Goal: Find specific page/section: Find specific page/section

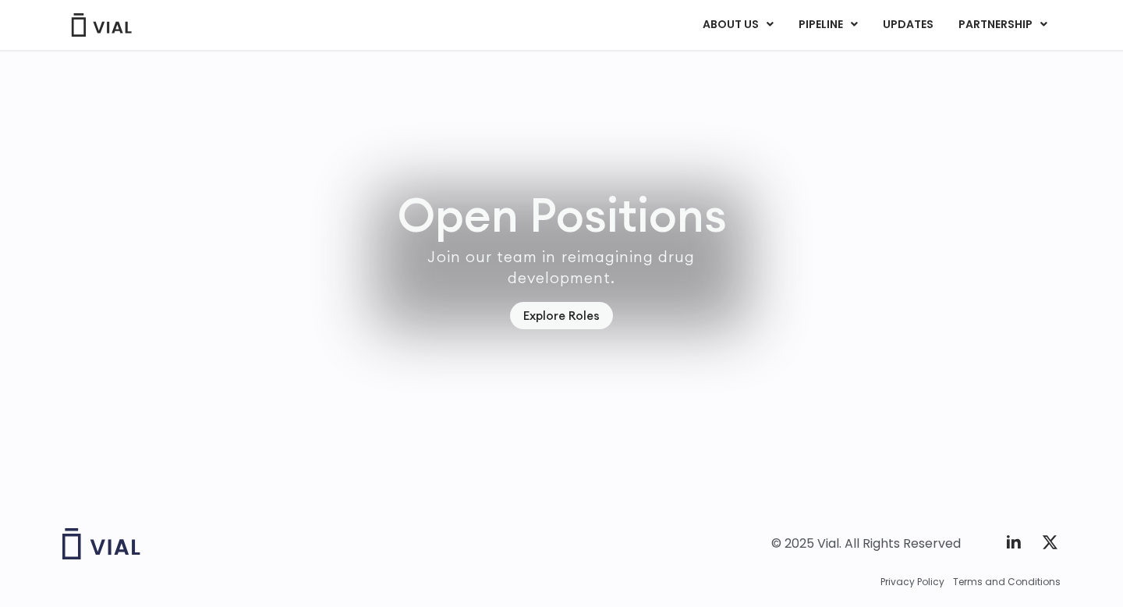
scroll to position [4500, 0]
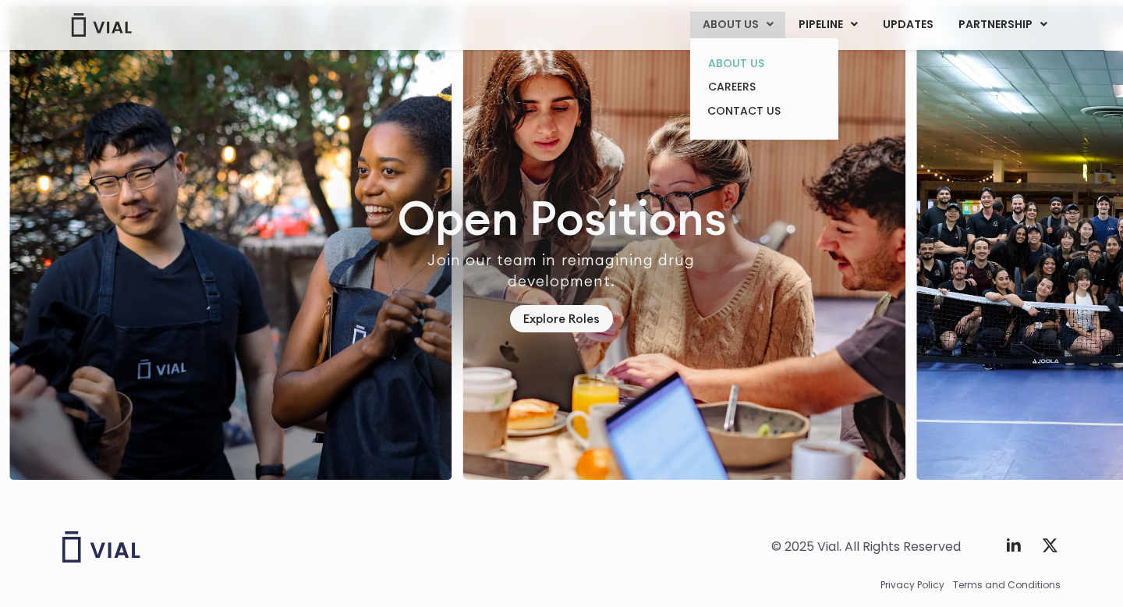
click at [740, 66] on link "ABOUT US" at bounding box center [764, 63] width 137 height 24
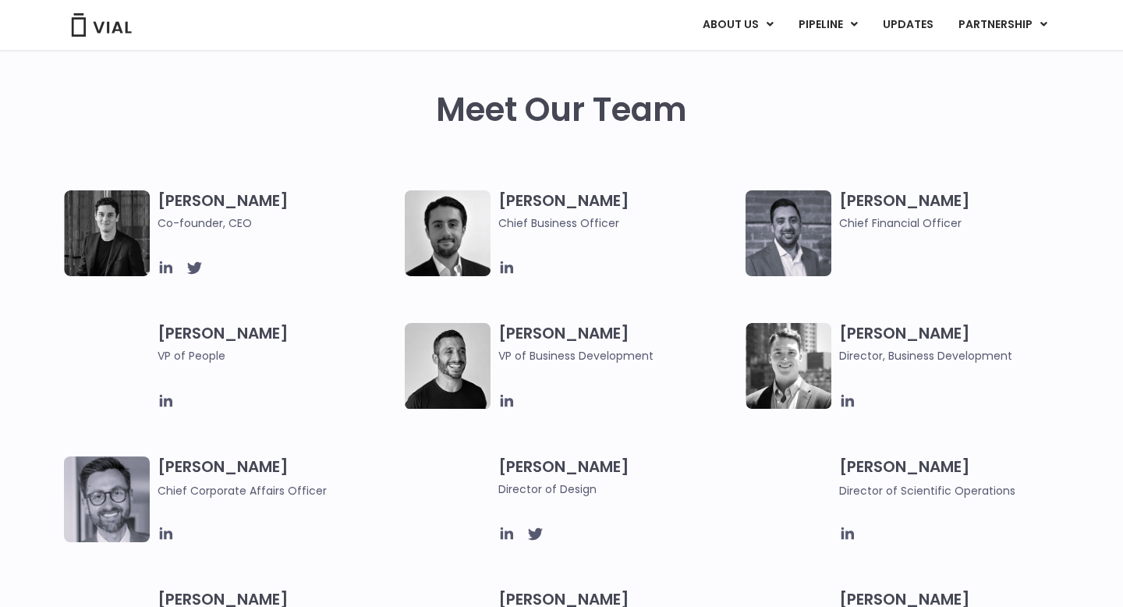
scroll to position [720, 0]
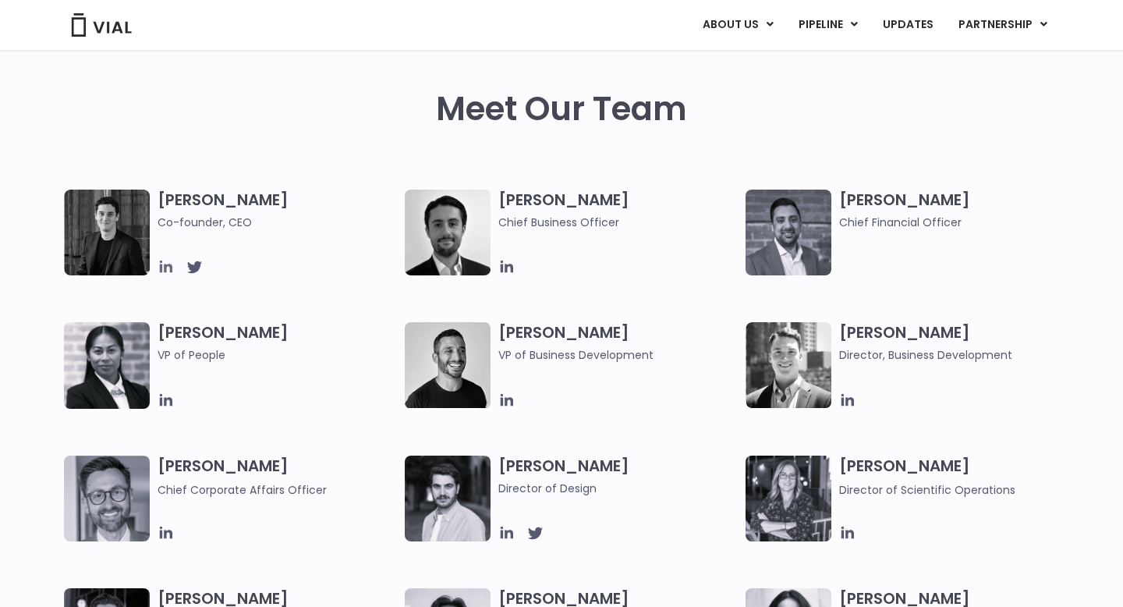
click at [168, 269] on icon at bounding box center [166, 266] width 17 height 17
click at [507, 271] on icon at bounding box center [507, 267] width 12 height 12
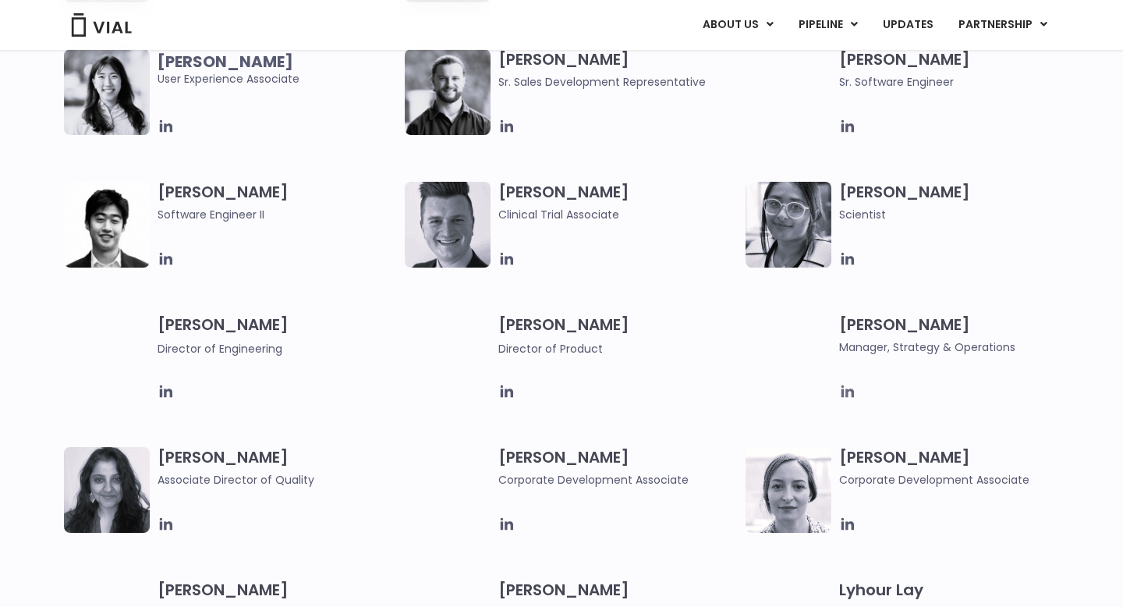
scroll to position [1800, 0]
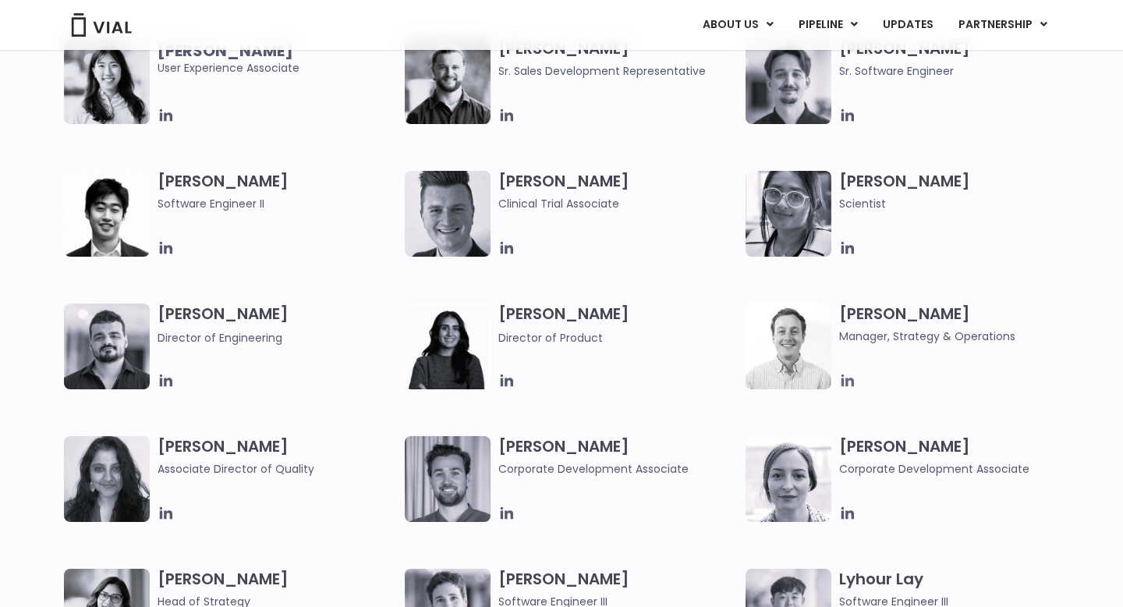
click at [850, 382] on icon at bounding box center [847, 380] width 17 height 17
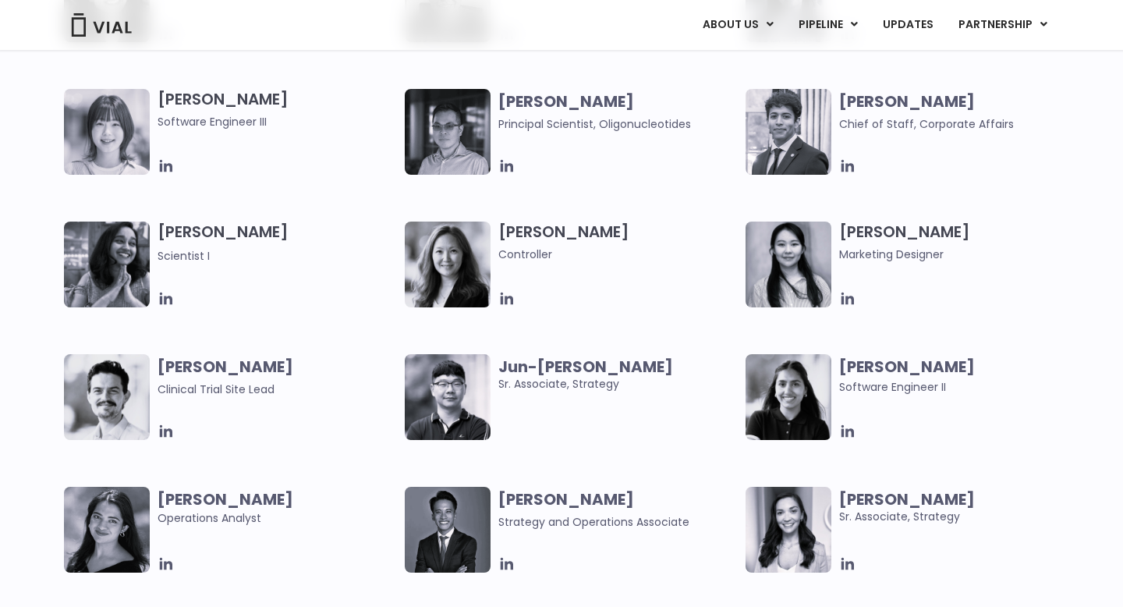
scroll to position [2736, 0]
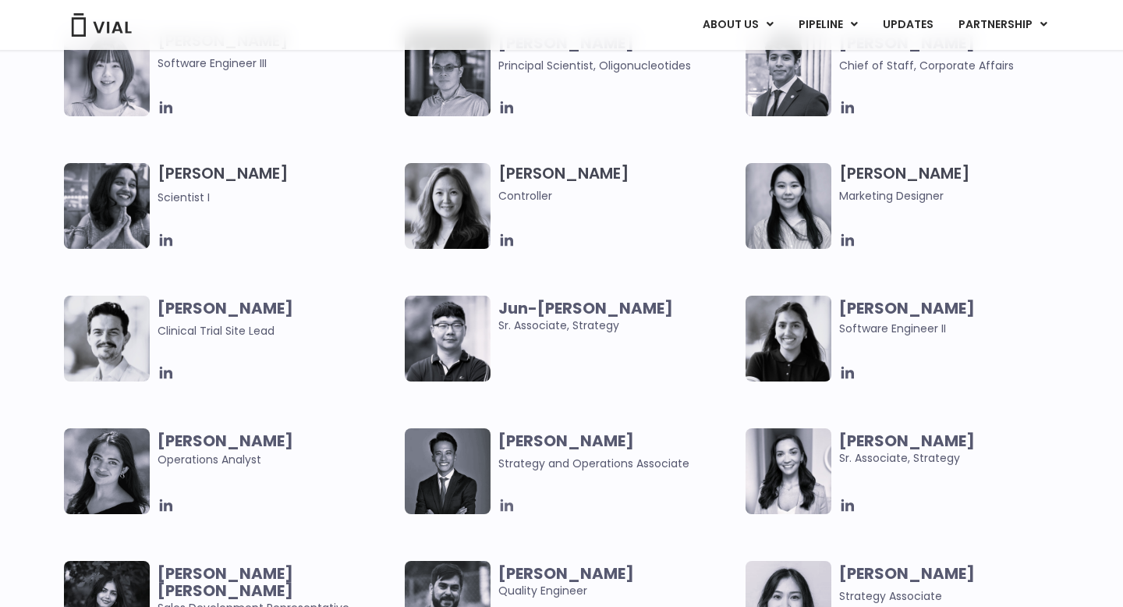
click at [505, 511] on icon at bounding box center [506, 505] width 17 height 17
